Goal: Task Accomplishment & Management: Complete application form

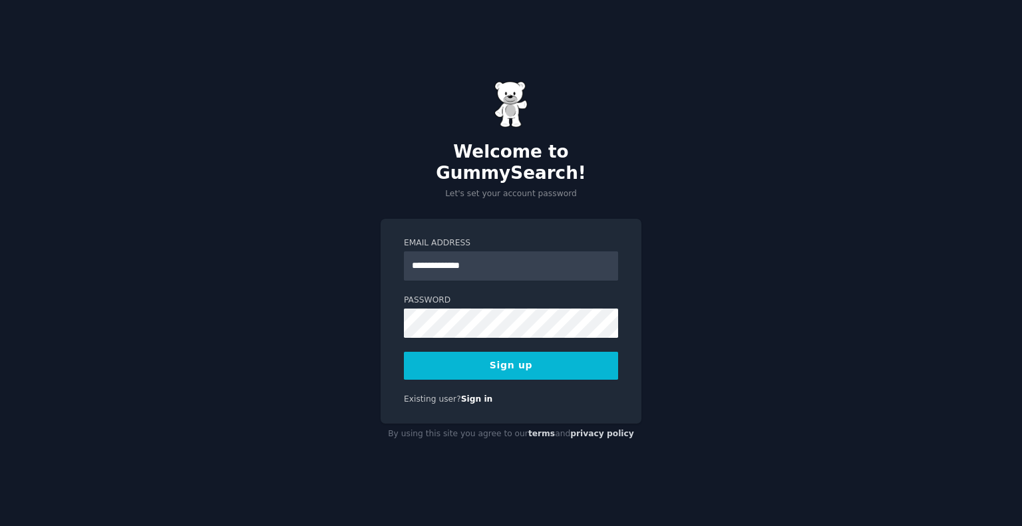
type input "**********"
click at [335, 305] on div "**********" at bounding box center [511, 263] width 1022 height 526
click at [512, 353] on button "Sign up" at bounding box center [511, 366] width 214 height 28
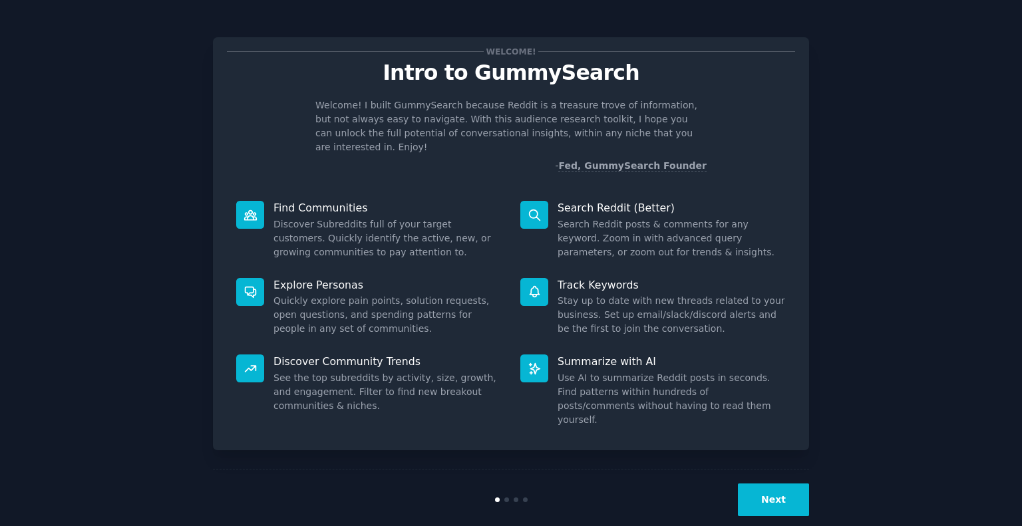
click at [764, 469] on div "Next" at bounding box center [511, 499] width 596 height 61
click at [767, 484] on button "Next" at bounding box center [773, 500] width 71 height 33
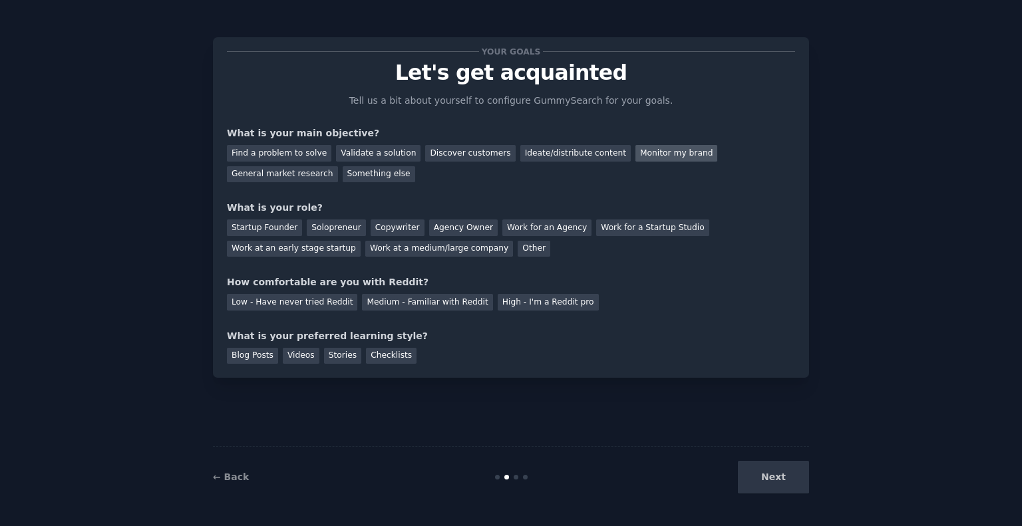
click at [651, 153] on div "Monitor my brand" at bounding box center [677, 153] width 82 height 17
click at [461, 151] on div "Discover customers" at bounding box center [470, 153] width 90 height 17
click at [636, 154] on div "Monitor my brand" at bounding box center [677, 153] width 82 height 17
click at [518, 247] on div "Other" at bounding box center [534, 249] width 33 height 17
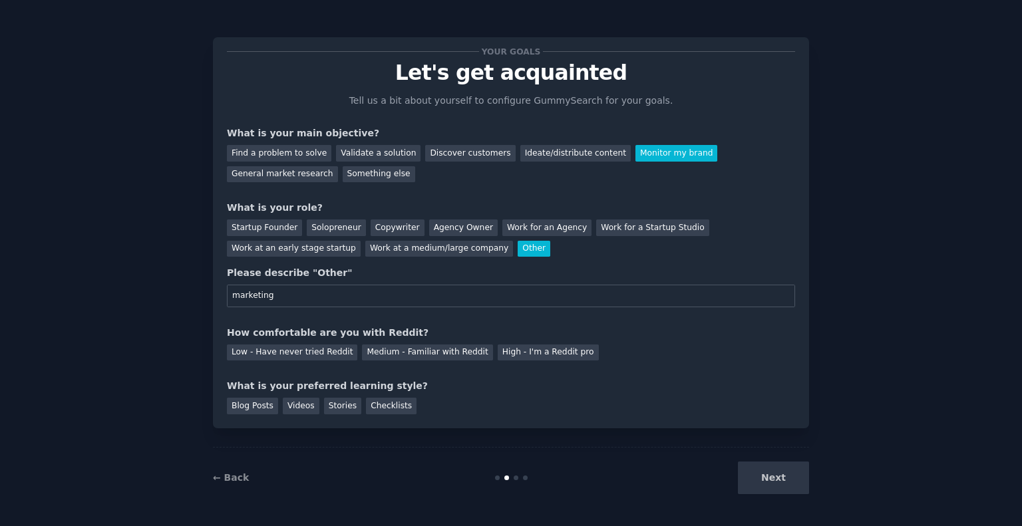
type input "marketing"
click at [281, 366] on div "Your goals Let's get acquainted Tell us a bit about yourself to configure Gummy…" at bounding box center [511, 232] width 568 height 363
click at [274, 351] on div "Low - Have never tried Reddit" at bounding box center [292, 353] width 130 height 17
click at [248, 407] on div "Blog Posts" at bounding box center [252, 406] width 51 height 17
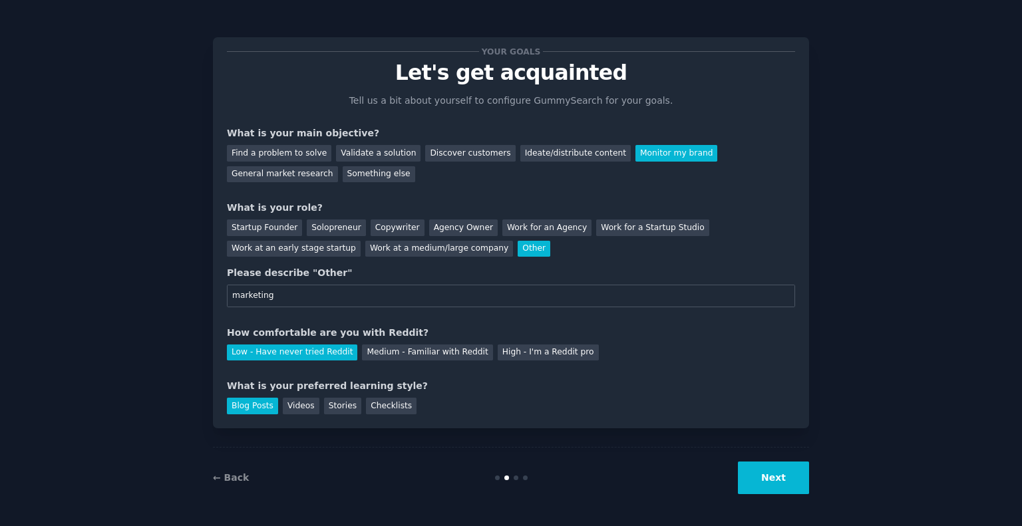
click at [760, 474] on button "Next" at bounding box center [773, 478] width 71 height 33
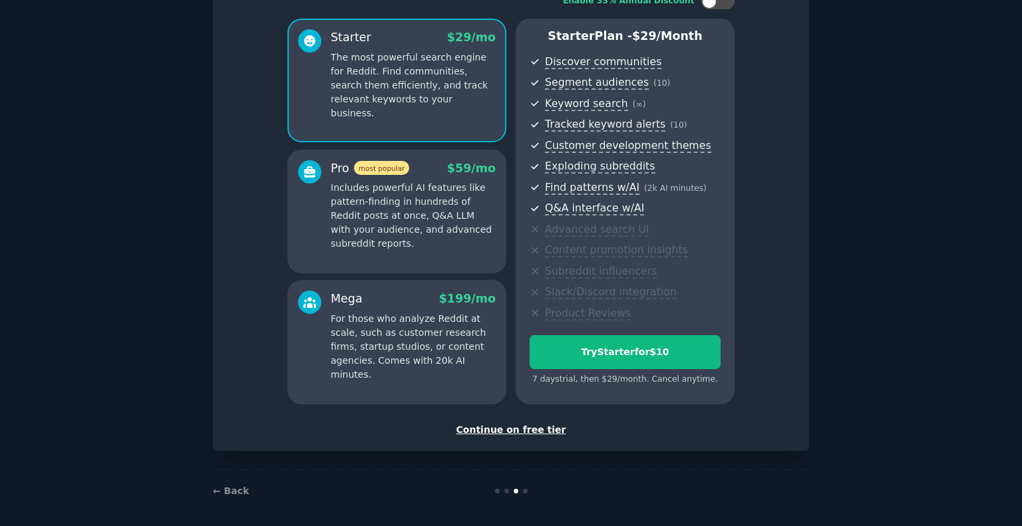
scroll to position [101, 0]
click at [478, 424] on div "Continue on free tier" at bounding box center [511, 430] width 568 height 14
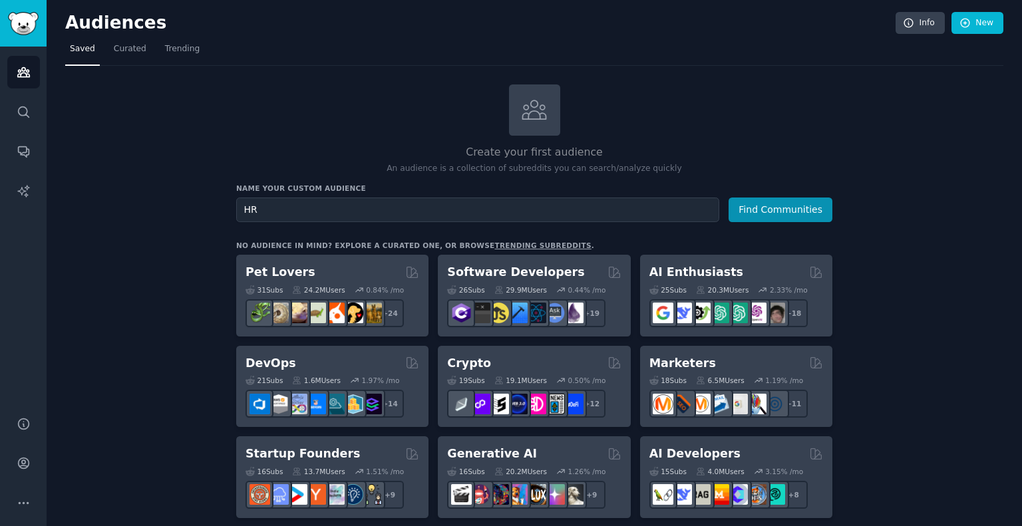
type input "HR"
click at [783, 215] on button "Find Communities" at bounding box center [781, 210] width 104 height 25
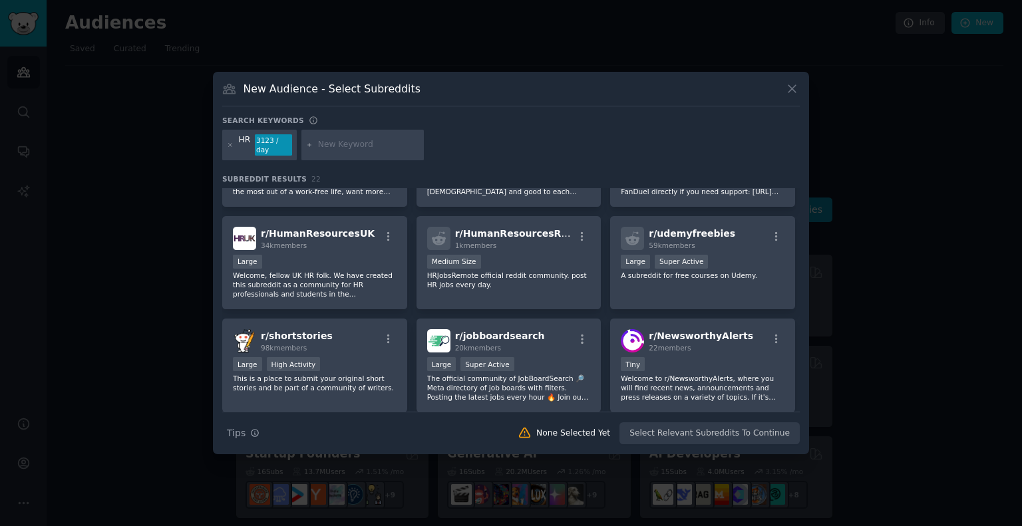
scroll to position [387, 0]
